Goal: Navigation & Orientation: Find specific page/section

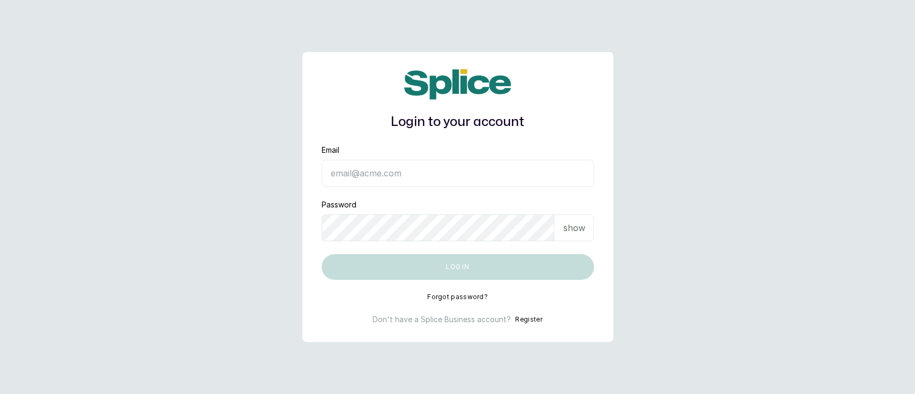
click at [417, 170] on input "Email" at bounding box center [458, 173] width 272 height 27
type input "munaandluchi@gmail.com"
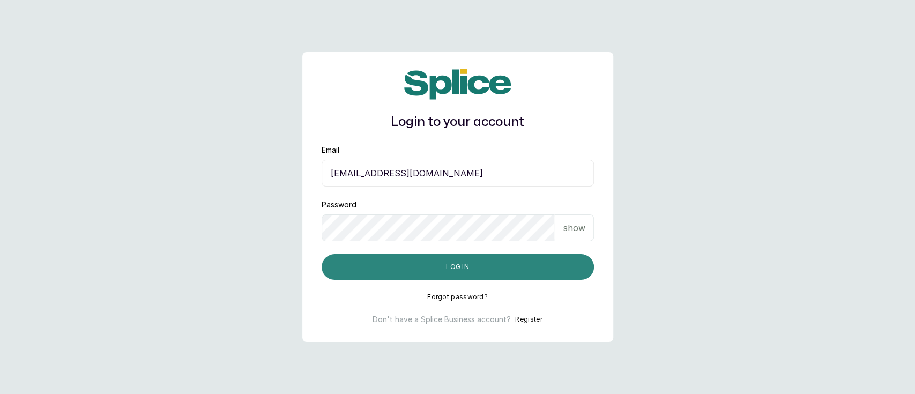
click at [410, 270] on button "Log in" at bounding box center [458, 267] width 272 height 26
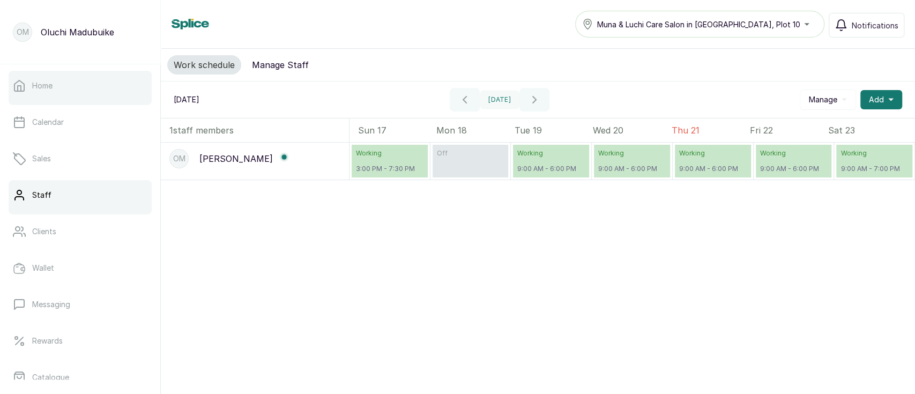
click at [55, 89] on link "Home" at bounding box center [80, 86] width 143 height 30
